Goal: Navigation & Orientation: Find specific page/section

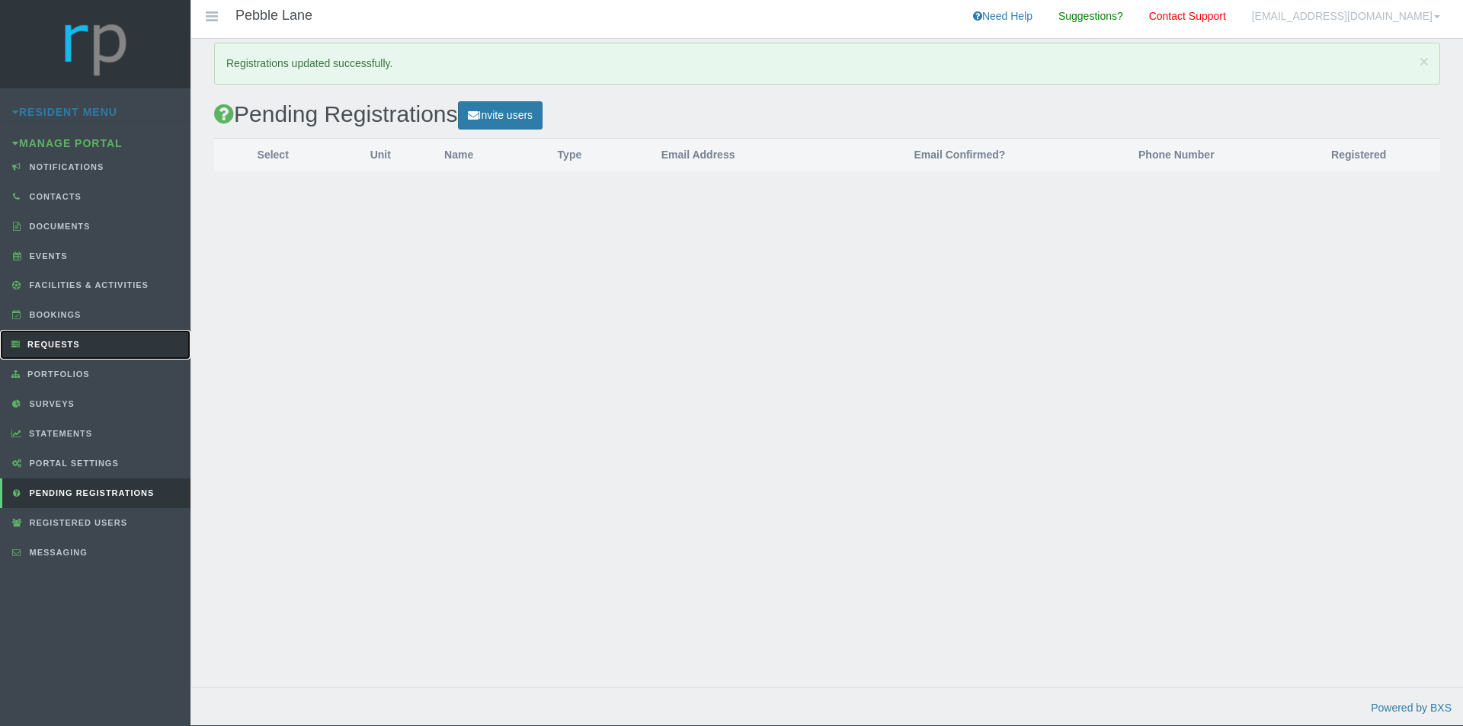
click at [139, 334] on link "Requests" at bounding box center [95, 345] width 190 height 30
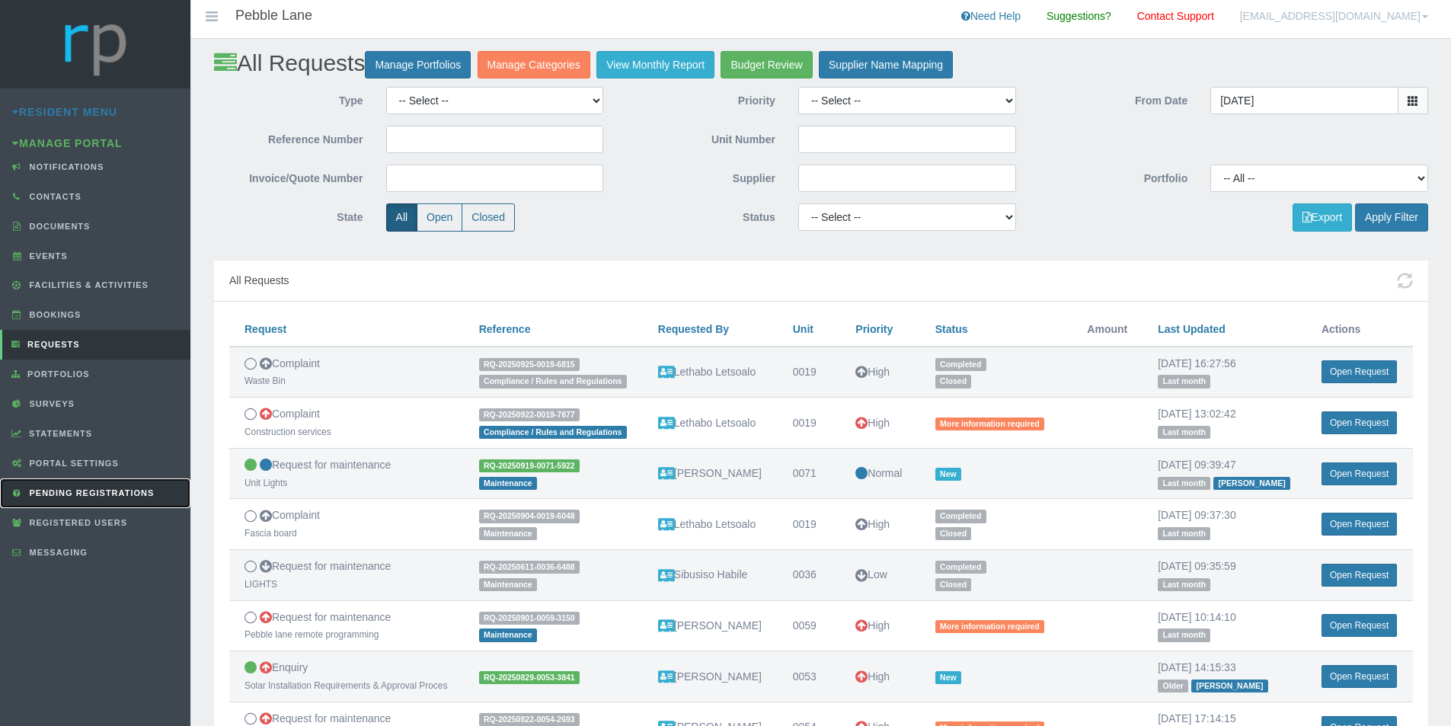
click at [145, 492] on span "Pending Registrations" at bounding box center [90, 492] width 129 height 9
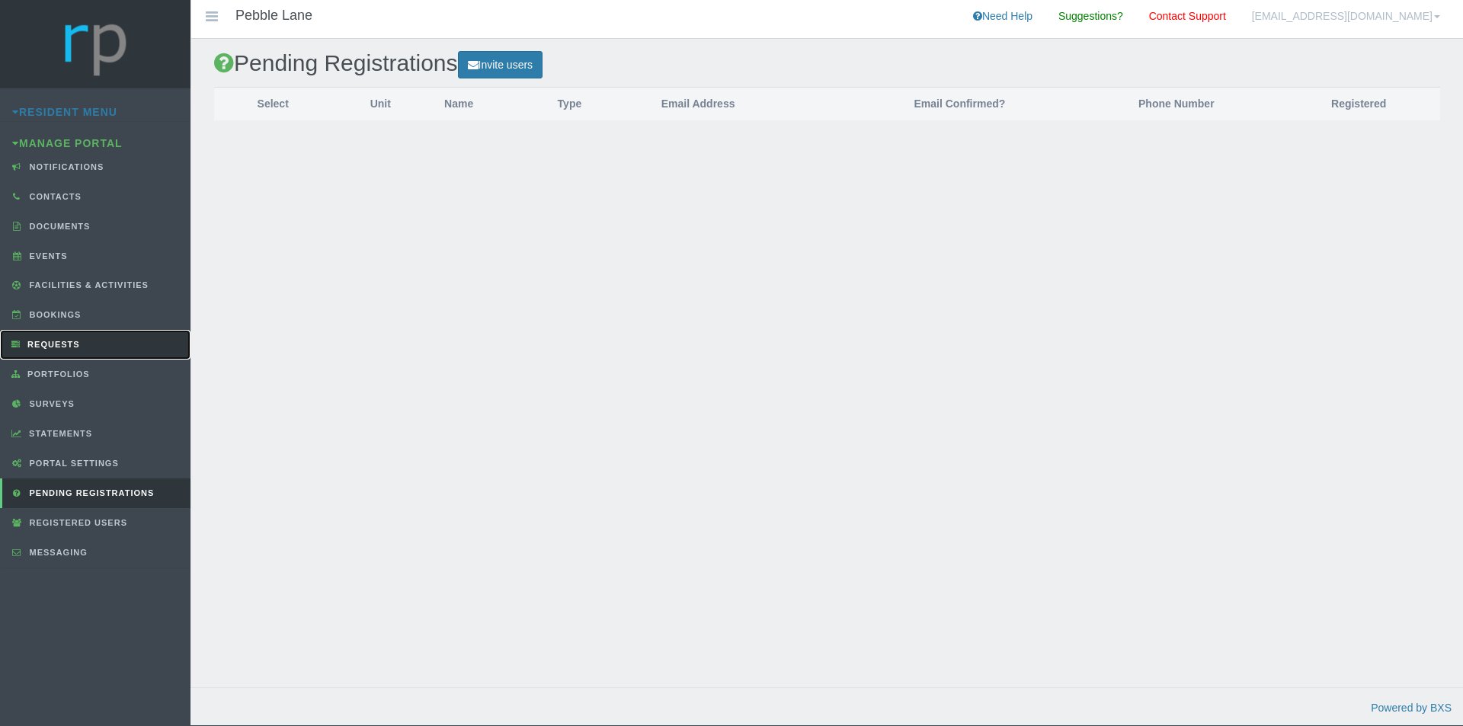
click at [56, 350] on link "Requests" at bounding box center [95, 345] width 190 height 30
